Goal: Information Seeking & Learning: Learn about a topic

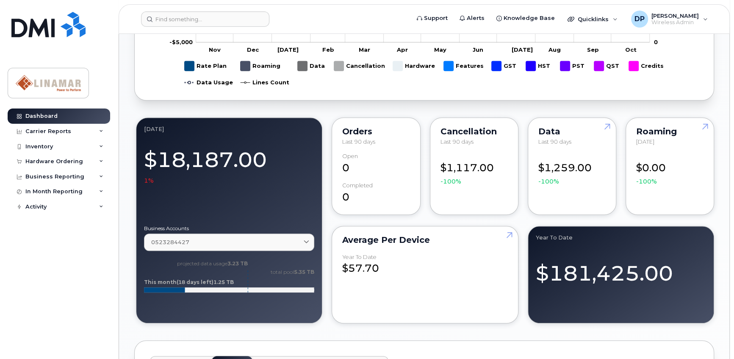
scroll to position [693, 0]
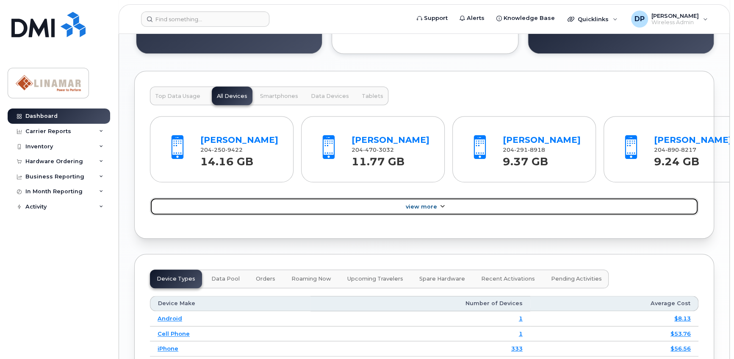
click at [446, 215] on link "View More" at bounding box center [424, 206] width 549 height 18
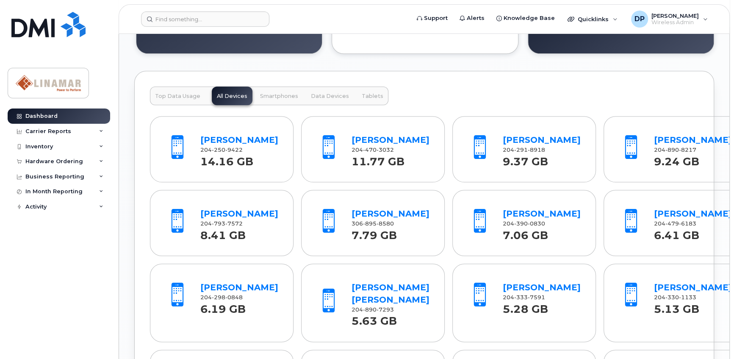
click at [500, 139] on div "[PERSON_NAME] 204 291 8918 9.37 GB" at bounding box center [542, 149] width 85 height 39
click at [503, 138] on link "[PERSON_NAME]" at bounding box center [542, 140] width 78 height 10
click at [136, 93] on div "Top Data Usage All Devices Smartphones Data Devices Tablets [PERSON_NAME] 204 2…" at bounding box center [424, 271] width 580 height 401
click at [175, 95] on span "Top Data Usage" at bounding box center [177, 96] width 45 height 7
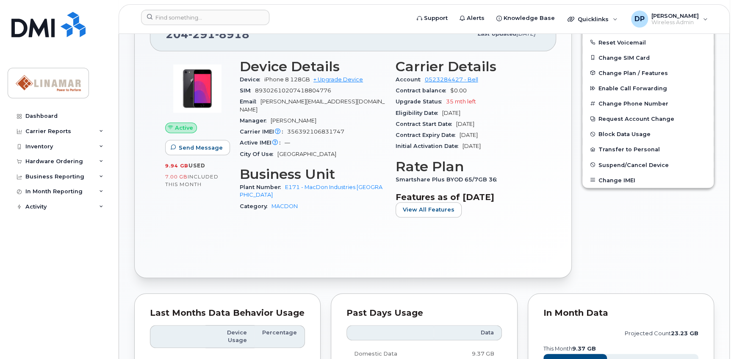
scroll to position [231, 0]
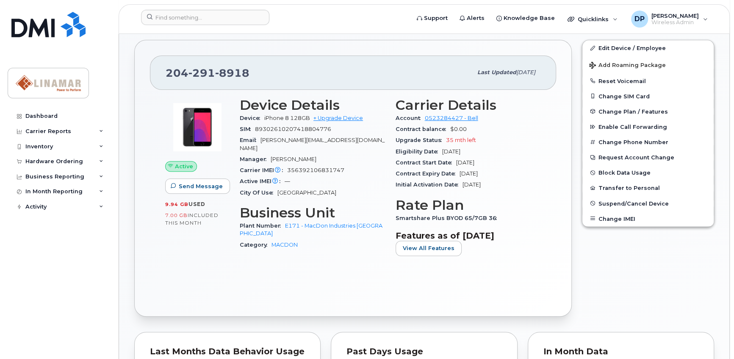
click at [631, 245] on div "Edit Device / Employee Add Roaming Package Reset Voicemail Change SIM Card Chan…" at bounding box center [648, 178] width 142 height 287
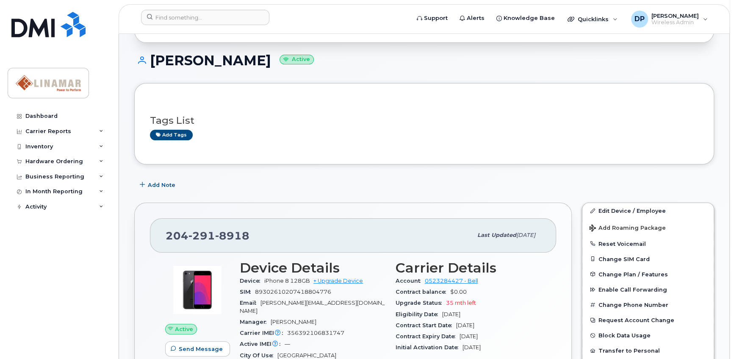
scroll to position [0, 0]
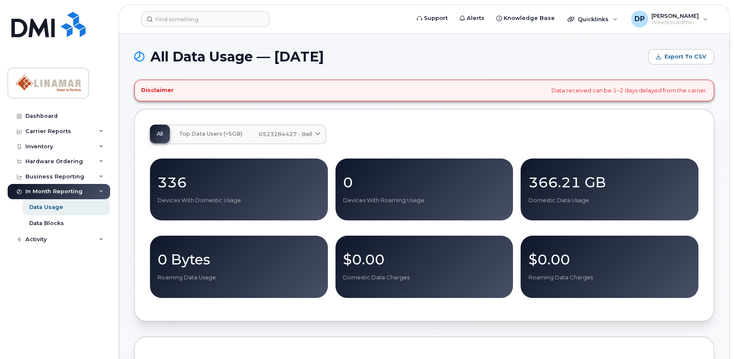
click at [230, 135] on span "Top Data Users (>5GB)" at bounding box center [210, 133] width 63 height 7
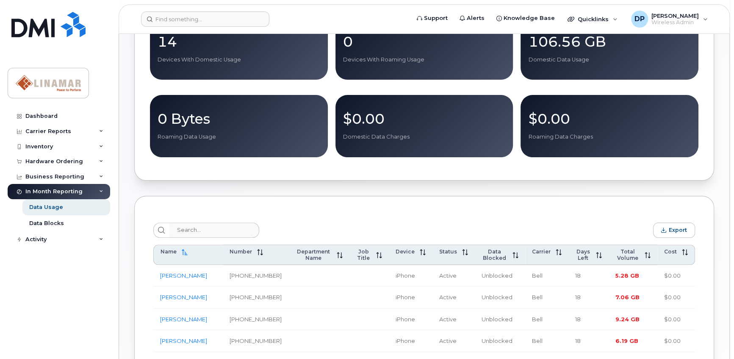
scroll to position [192, 0]
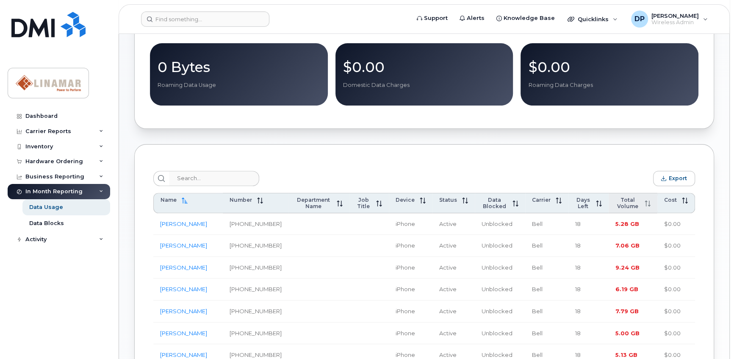
click at [643, 206] on span at bounding box center [645, 203] width 11 height 7
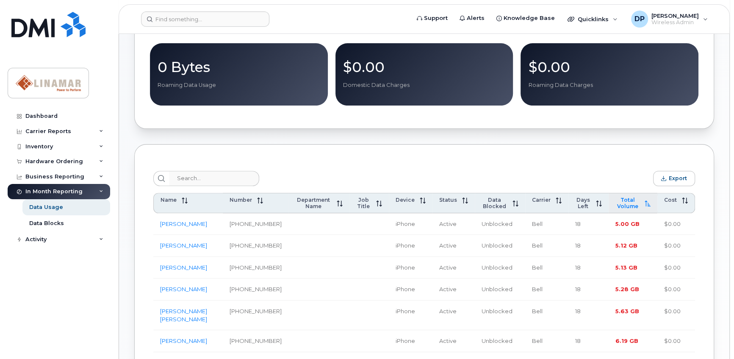
click at [643, 206] on span at bounding box center [645, 203] width 11 height 7
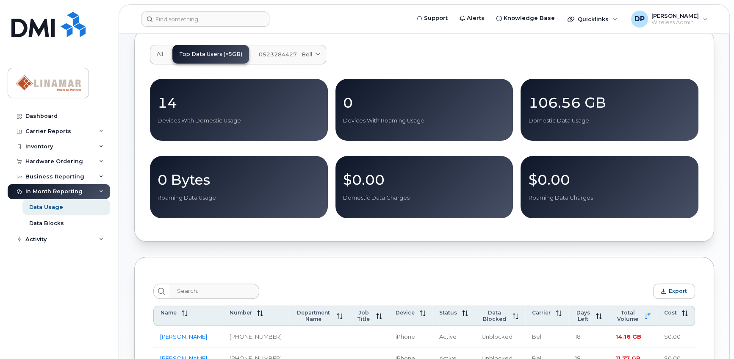
scroll to position [0, 0]
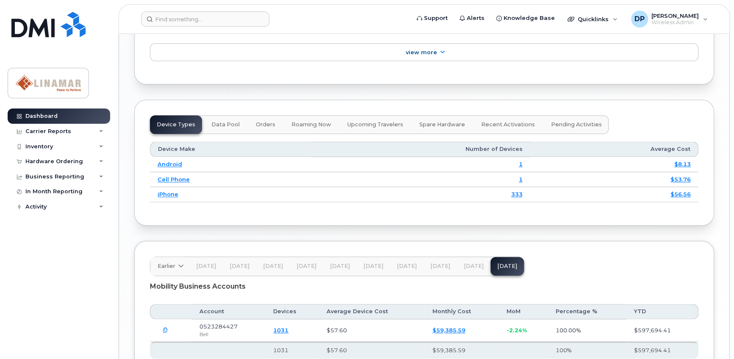
scroll to position [928, 0]
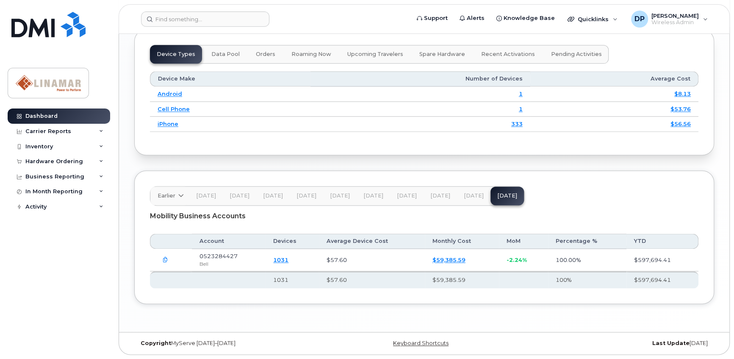
click at [207, 53] on button "Data Pool" at bounding box center [226, 54] width 42 height 19
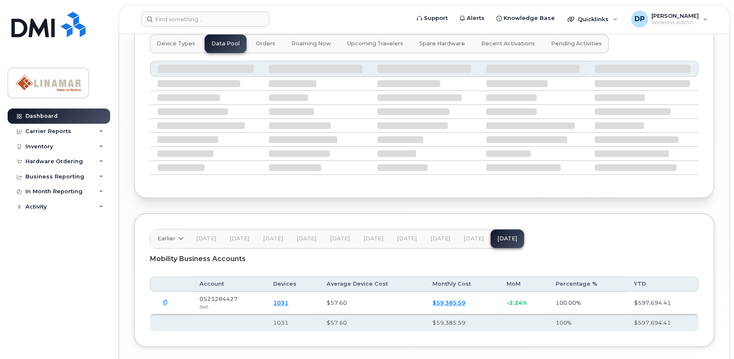
click at [180, 47] on span "Device Types" at bounding box center [176, 43] width 39 height 7
